Goal: Task Accomplishment & Management: Use online tool/utility

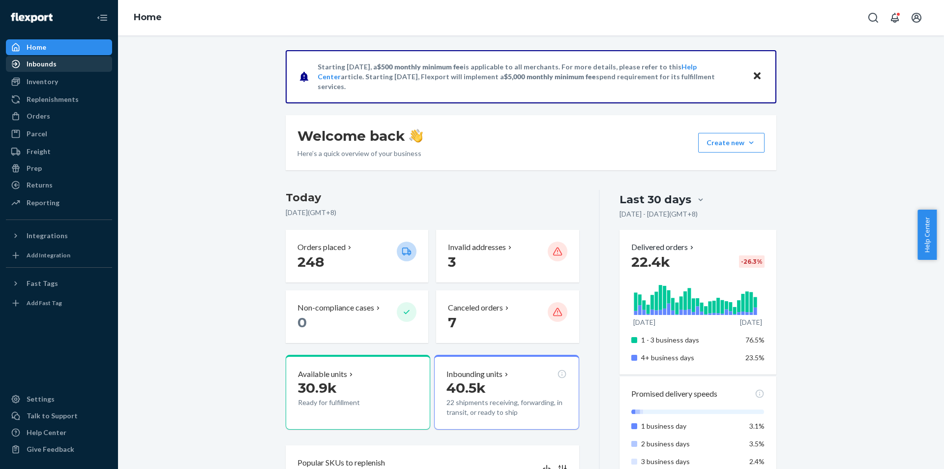
click at [78, 61] on div "Inbounds" at bounding box center [59, 64] width 104 height 14
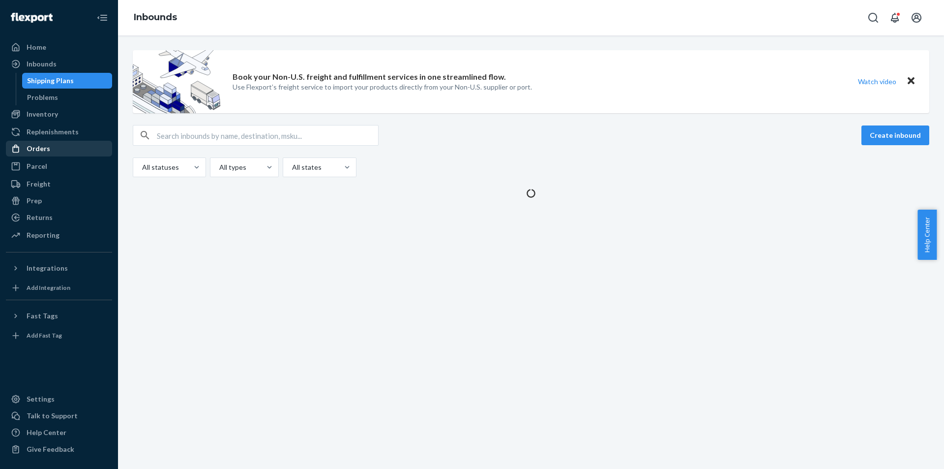
click at [59, 143] on div "Orders" at bounding box center [59, 149] width 104 height 14
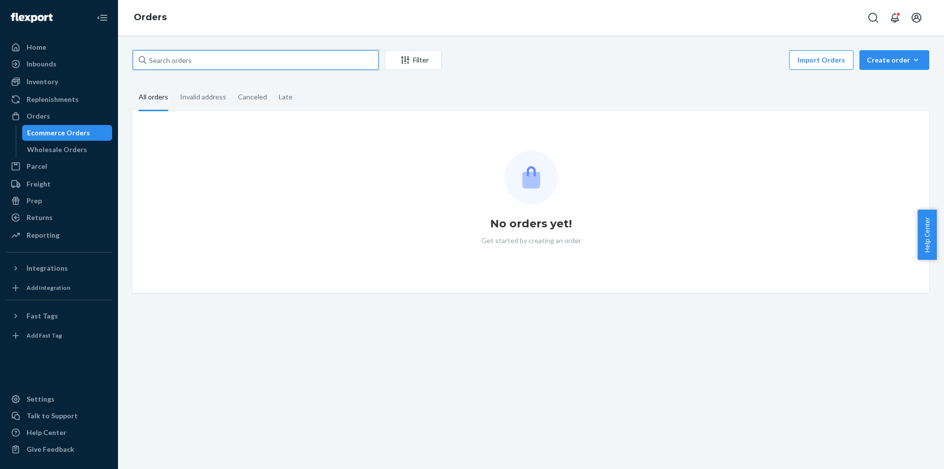
click at [277, 65] on input "text" at bounding box center [256, 60] width 246 height 20
paste input "PD1094065"
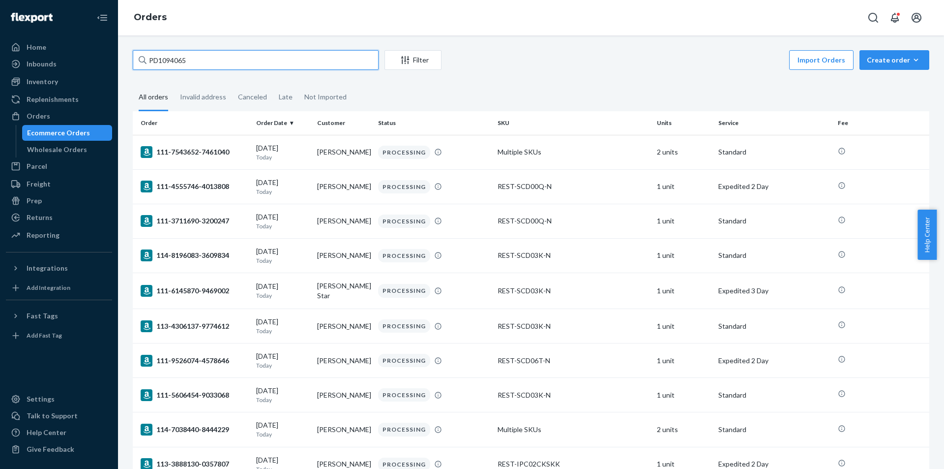
type input "PD1094065"
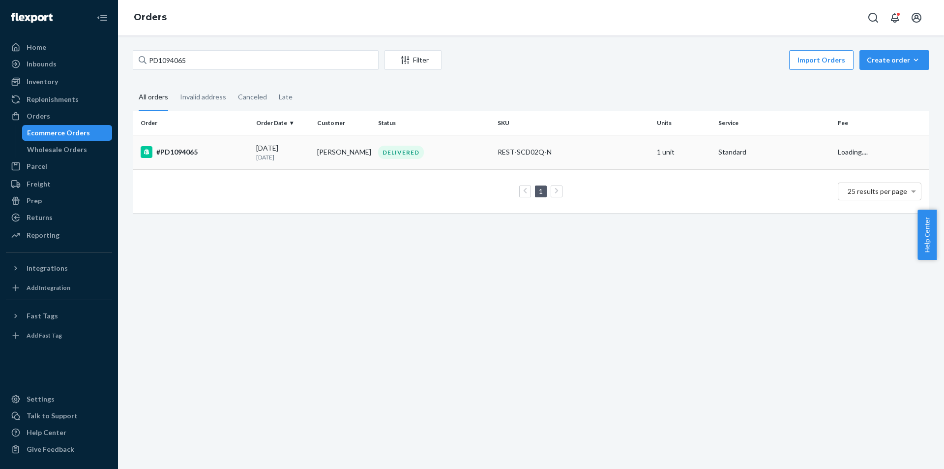
click at [228, 157] on div "#PD1094065" at bounding box center [195, 152] width 108 height 12
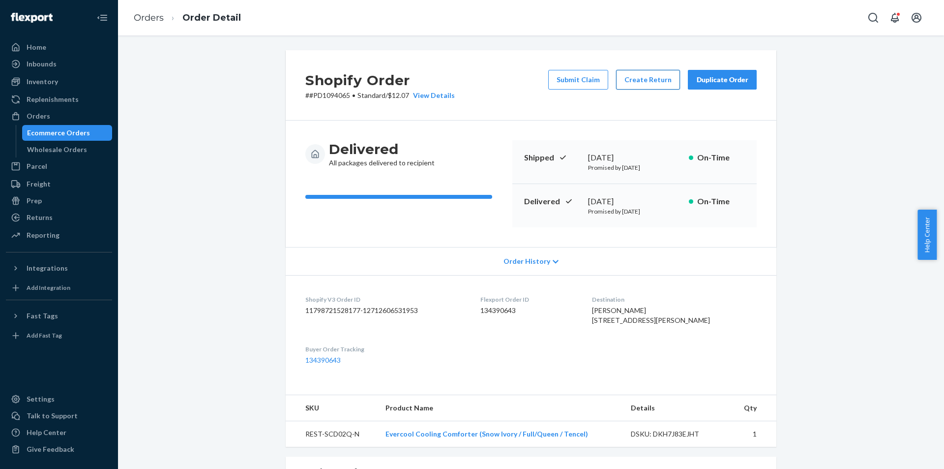
click at [639, 77] on button "Create Return" at bounding box center [648, 80] width 64 height 20
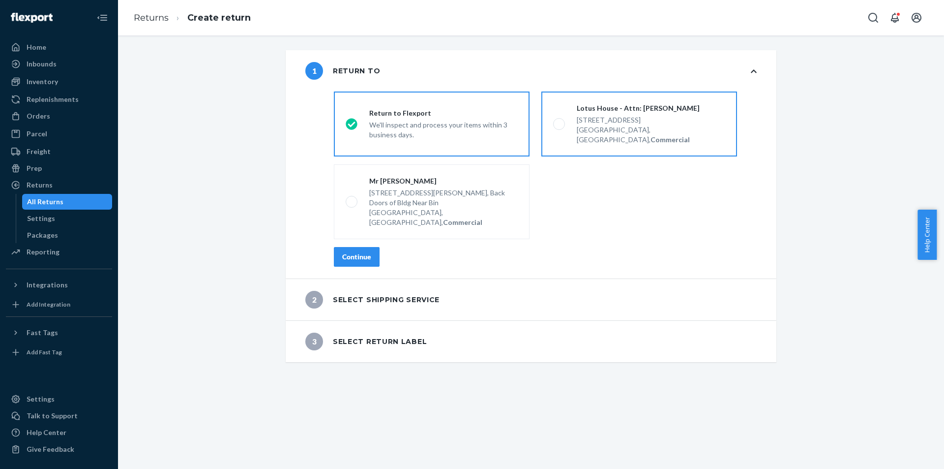
click at [575, 136] on label "Lotus House - Attn: [PERSON_NAME] [STREET_ADDRESS], Commercial" at bounding box center [640, 123] width 196 height 65
click at [560, 127] on input "Lotus House - Attn: [PERSON_NAME] [STREET_ADDRESS], Commercial" at bounding box center [556, 124] width 6 height 6
radio input "true"
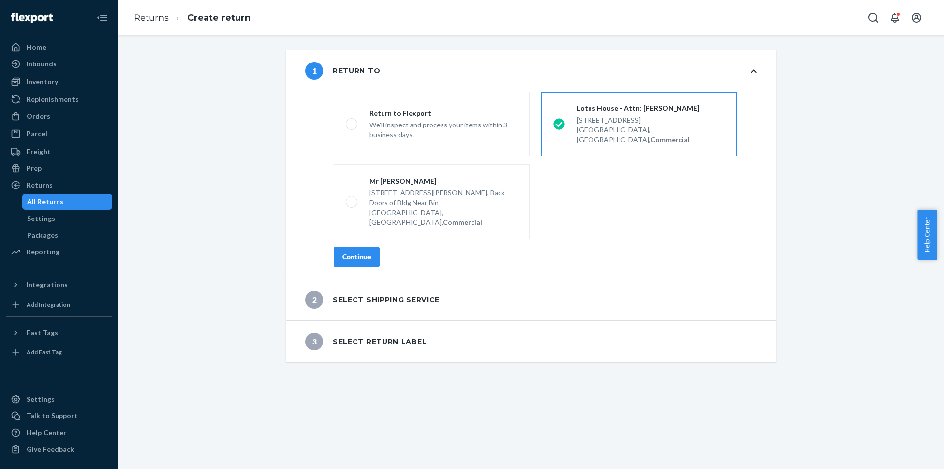
click at [363, 247] on button "Continue" at bounding box center [357, 257] width 46 height 20
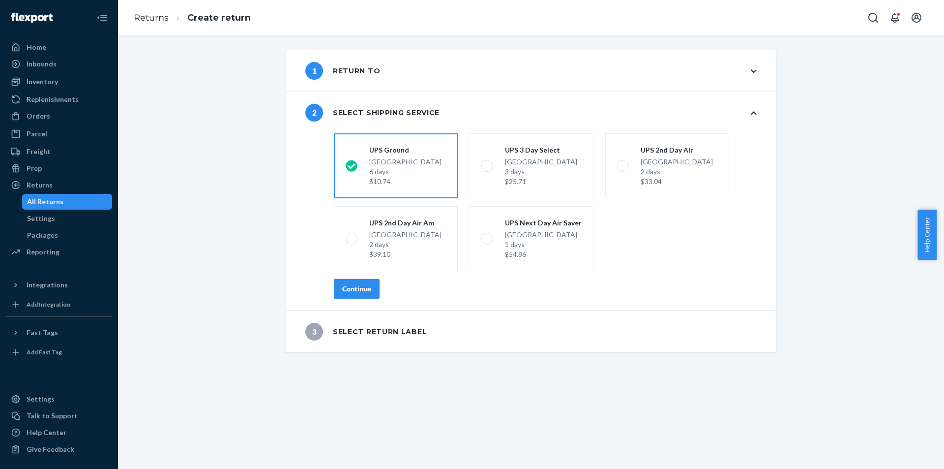
click at [367, 299] on div "shippingRatesRadioGroup [GEOGRAPHIC_DATA] 6 days $10.74 UPS 3 Day Select [GEOGR…" at bounding box center [545, 219] width 462 height 181
click at [366, 297] on button "Continue" at bounding box center [357, 289] width 46 height 20
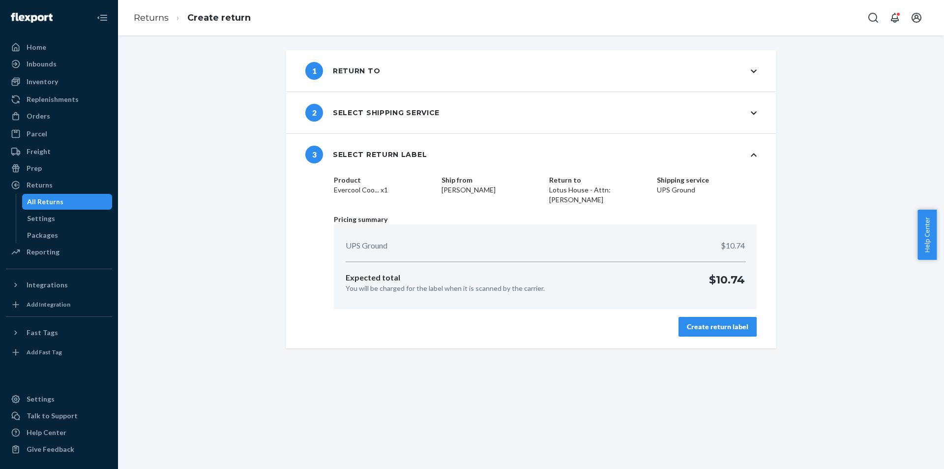
click at [728, 324] on div "Create return label" at bounding box center [717, 327] width 61 height 10
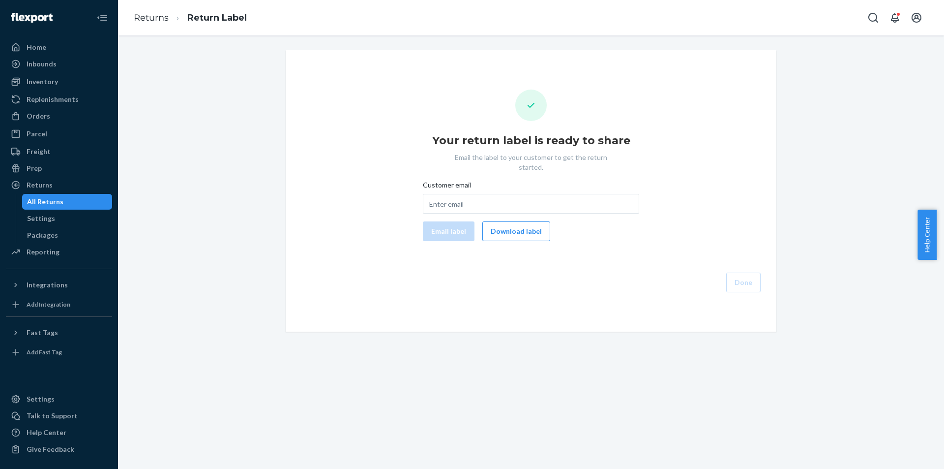
click at [476, 221] on div "Email label Download label" at bounding box center [531, 231] width 224 height 20
click at [495, 231] on div "Your return label is ready to share Email the label to your customer to get the…" at bounding box center [531, 191] width 475 height 203
click at [495, 225] on button "Download label" at bounding box center [517, 231] width 68 height 20
